Goal: Information Seeking & Learning: Learn about a topic

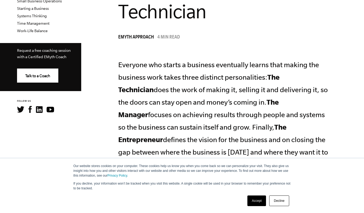
scroll to position [223, 0]
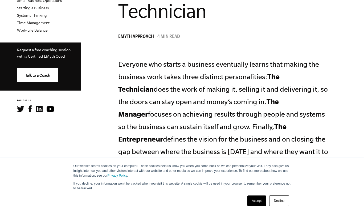
click at [254, 203] on link "Accept" at bounding box center [256, 201] width 19 height 11
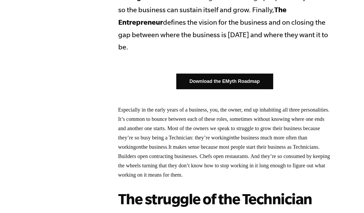
scroll to position [341, 0]
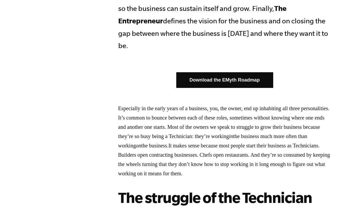
click at [201, 123] on p "Especially in the early years of a business, you, the owner, end up inhabiting …" at bounding box center [224, 141] width 213 height 74
click at [195, 130] on p "Especially in the early years of a business, you, the owner, end up inhabiting …" at bounding box center [224, 141] width 213 height 74
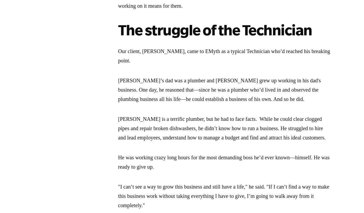
scroll to position [509, 0]
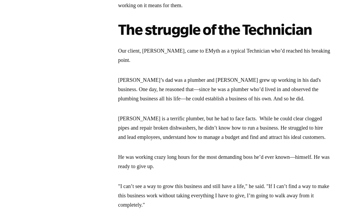
click at [190, 154] on p "He was working crazy long hours for the most demanding boss he’d ever known—him…" at bounding box center [224, 162] width 213 height 19
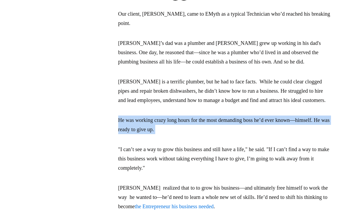
scroll to position [550, 0]
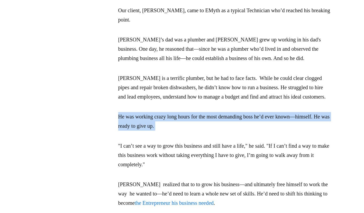
click at [186, 149] on p ""I can’t see a way to grow this business and still have a life," he said. "If I…" at bounding box center [224, 156] width 213 height 28
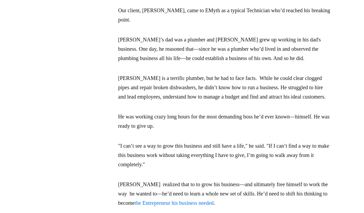
click at [186, 149] on p ""I can’t see a way to grow this business and still have a life," he said. "If I…" at bounding box center [224, 156] width 213 height 28
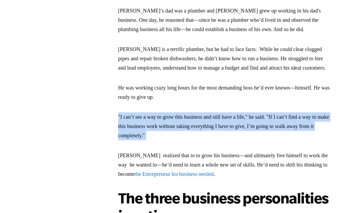
scroll to position [582, 0]
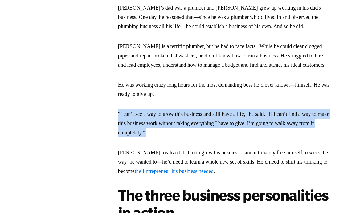
click at [184, 149] on p "[PERSON_NAME] realized that to to grow his business—and ultimately free himself…" at bounding box center [224, 162] width 213 height 28
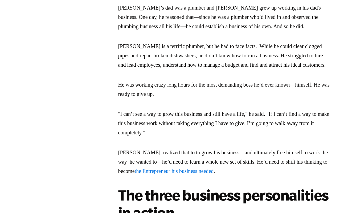
click at [184, 149] on p "[PERSON_NAME] realized that to to grow his business—and ultimately free himself…" at bounding box center [224, 162] width 213 height 28
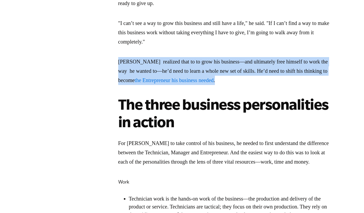
scroll to position [675, 0]
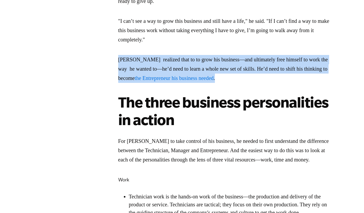
click at [158, 113] on strong "The three business personalities in action" at bounding box center [223, 111] width 210 height 34
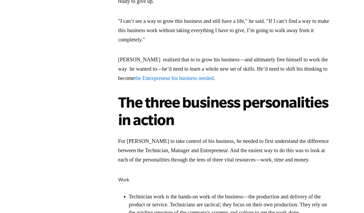
click at [158, 113] on strong "The three business personalities in action" at bounding box center [223, 111] width 210 height 34
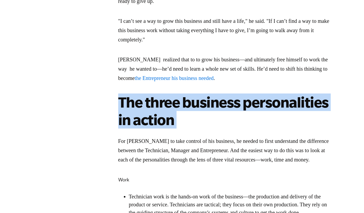
click at [166, 150] on p "For [PERSON_NAME] to take control of his business, he needed to first understan…" at bounding box center [224, 151] width 213 height 28
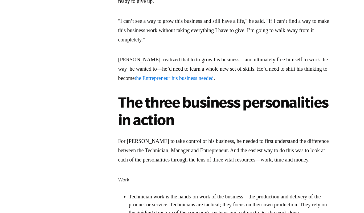
click at [166, 150] on p "For [PERSON_NAME] to take control of his business, he needed to first understan…" at bounding box center [224, 151] width 213 height 28
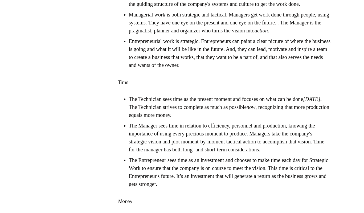
scroll to position [883, 0]
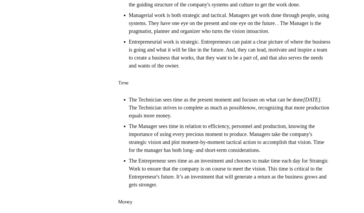
click at [172, 119] on li "The Technician sees time as the present moment and focuses on what can be done …" at bounding box center [230, 108] width 202 height 24
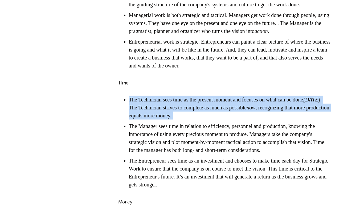
click at [172, 119] on li "The Technician sees time as the present moment and focuses on what can be done …" at bounding box center [230, 108] width 202 height 24
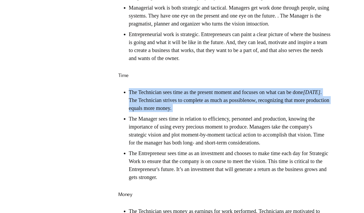
scroll to position [891, 0]
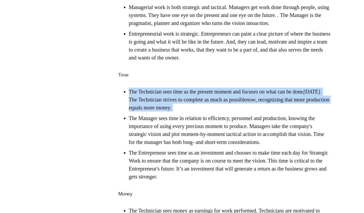
click at [165, 140] on li "The Manager sees time in relation to efficiency, personnel and production, know…" at bounding box center [230, 130] width 202 height 32
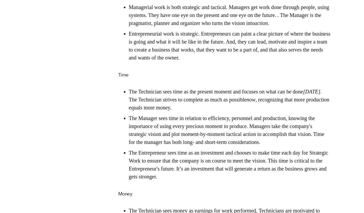
click at [165, 140] on li "The Manager sees time in relation to efficiency, personnel and production, know…" at bounding box center [230, 130] width 202 height 32
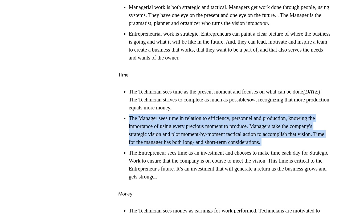
click at [160, 181] on li "The Entrepreneur sees time as an investment and chooses to make time each day f…" at bounding box center [230, 165] width 202 height 32
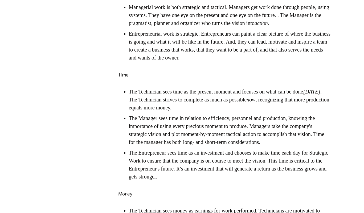
click at [160, 181] on li "The Entrepreneur sees time as an investment and chooses to make time each day f…" at bounding box center [230, 165] width 202 height 32
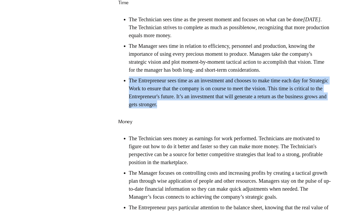
scroll to position [965, 0]
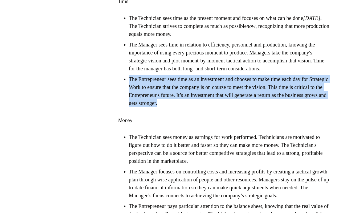
click at [164, 165] on li "The Technician sees money as earnings for work performed. Technicians are motiv…" at bounding box center [230, 149] width 202 height 32
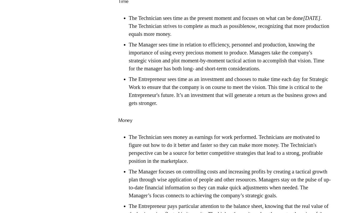
click at [164, 165] on li "The Technician sees money as earnings for work performed. Technicians are motiv…" at bounding box center [230, 149] width 202 height 32
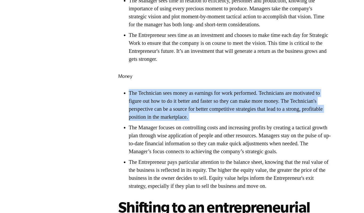
scroll to position [1010, 0]
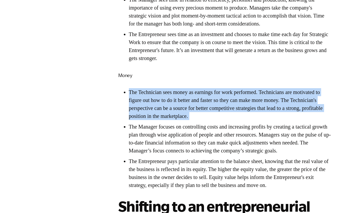
click at [164, 155] on li "The Manager focuses on controlling costs and increasing profits by creating a t…" at bounding box center [230, 139] width 202 height 32
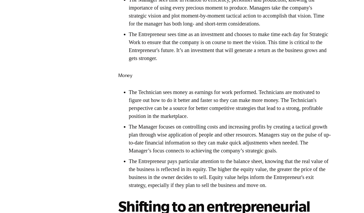
click at [164, 155] on li "The Manager focuses on controlling costs and increasing profits by creating a t…" at bounding box center [230, 139] width 202 height 32
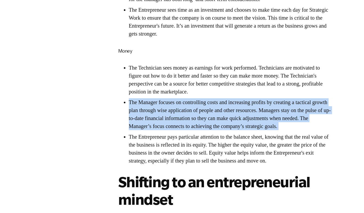
scroll to position [1038, 0]
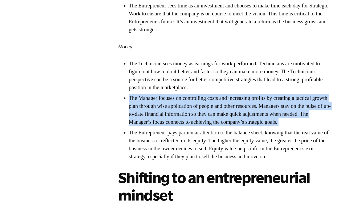
click at [164, 161] on li "The Entrepreneur pays particular attention to the balance sheet, knowing that t…" at bounding box center [230, 145] width 202 height 32
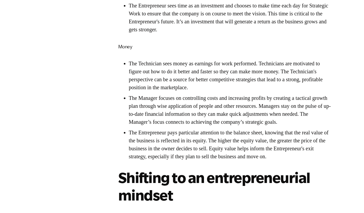
click at [164, 161] on li "The Entrepreneur pays particular attention to the balance sheet, knowing that t…" at bounding box center [230, 145] width 202 height 32
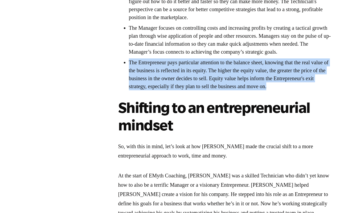
scroll to position [1109, 0]
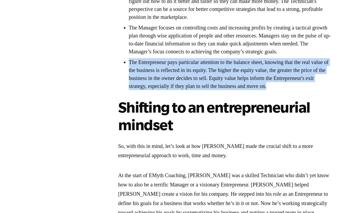
click at [164, 160] on p "So, with this in mind, let’s look at how [PERSON_NAME] made the crucial shift t…" at bounding box center [224, 151] width 213 height 19
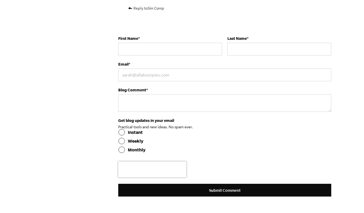
scroll to position [2401, 0]
